Goal: Navigation & Orientation: Find specific page/section

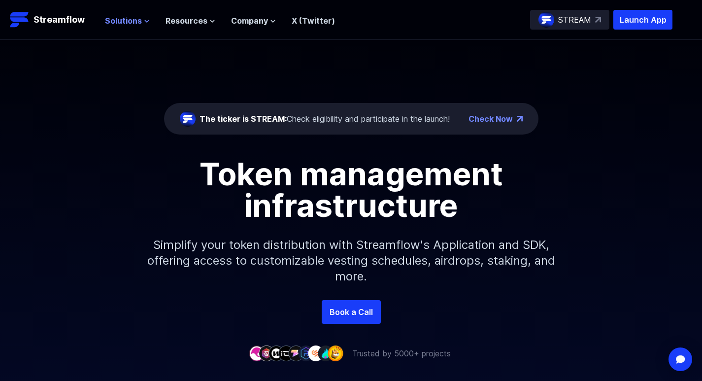
click at [139, 18] on span "Solutions" at bounding box center [123, 21] width 37 height 12
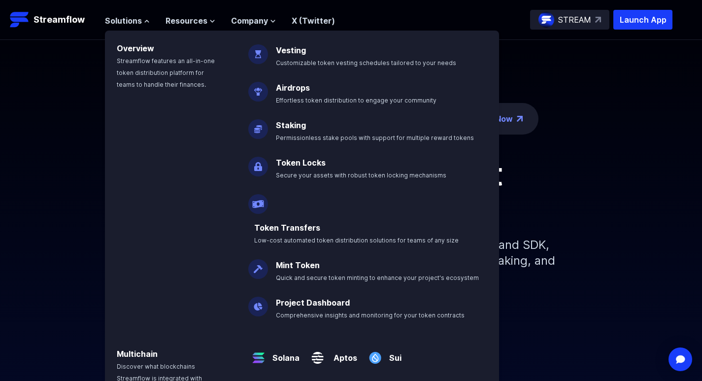
click at [374, 340] on img at bounding box center [375, 354] width 20 height 28
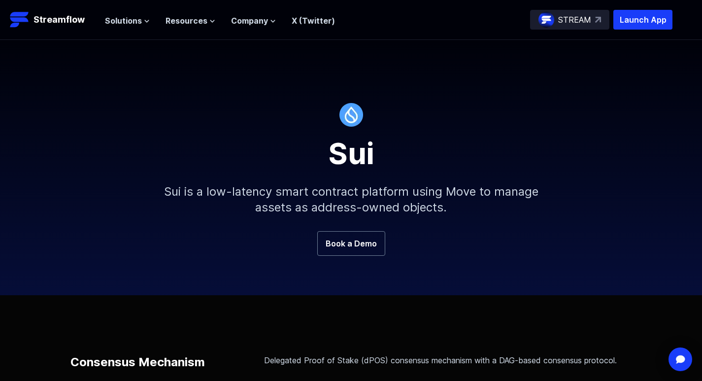
click at [583, 16] on p "STREAM" at bounding box center [574, 20] width 33 height 12
